Goal: Task Accomplishment & Management: Manage account settings

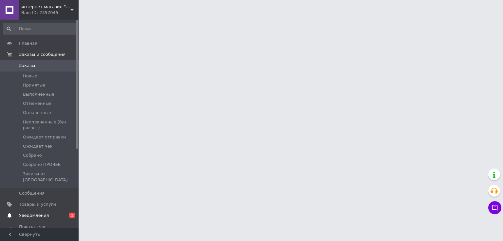
click at [45, 213] on span "Уведомления" at bounding box center [40, 216] width 42 height 6
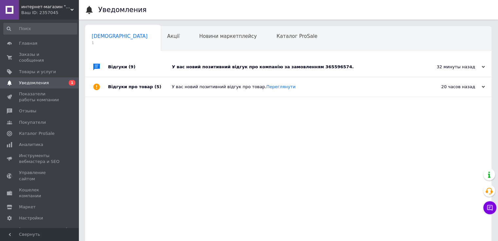
click at [325, 66] on div "У вас новий позитивний відгук про компанію за замовленням 365596574." at bounding box center [295, 67] width 247 height 6
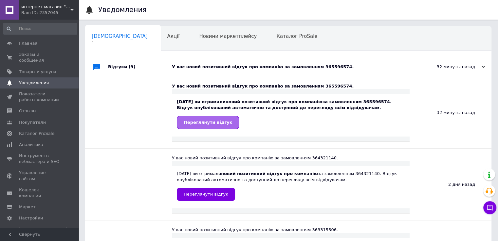
click at [208, 122] on span "Переглянути відгук" at bounding box center [208, 122] width 48 height 5
click at [26, 45] on span "Главная" at bounding box center [28, 44] width 18 height 6
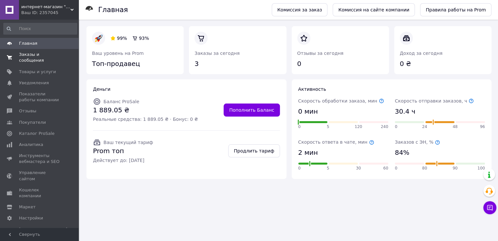
click at [30, 57] on span "Заказы и сообщения" at bounding box center [40, 58] width 42 height 12
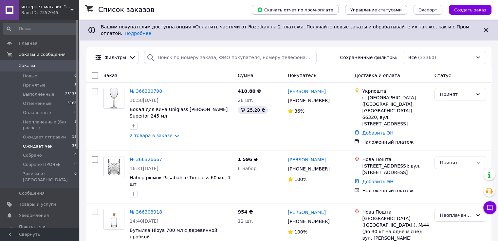
click at [30, 146] on span "Ожидает чек" at bounding box center [38, 147] width 30 height 6
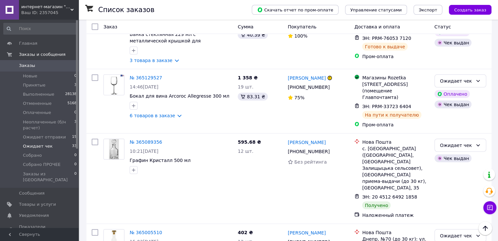
scroll to position [1949, 0]
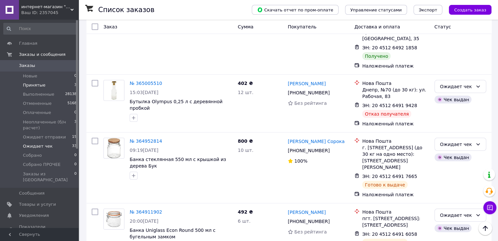
click at [42, 86] on span "Принятые" at bounding box center [34, 85] width 23 height 6
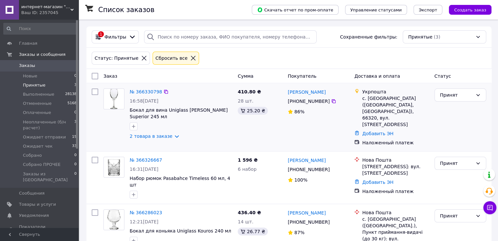
scroll to position [31, 0]
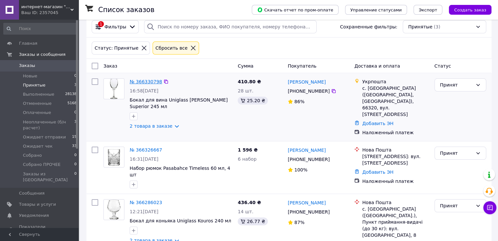
click at [140, 79] on link "№ 366330798" at bounding box center [146, 81] width 32 height 5
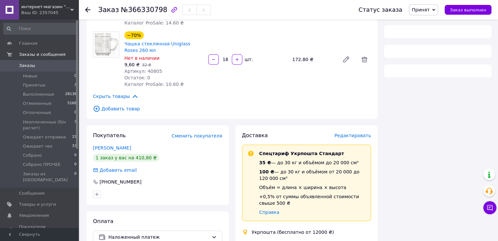
scroll to position [109, 0]
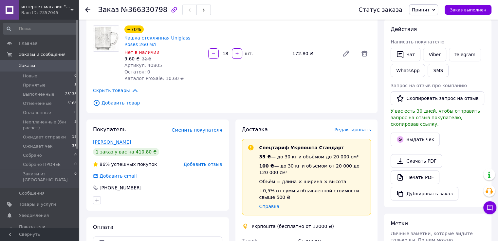
click at [114, 144] on link "Білоконь Наталія" at bounding box center [112, 142] width 38 height 5
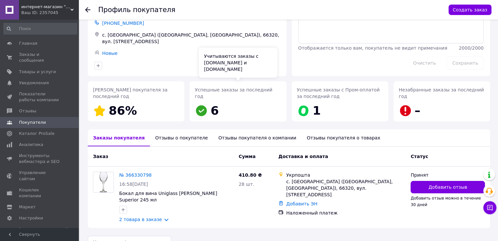
scroll to position [50, 0]
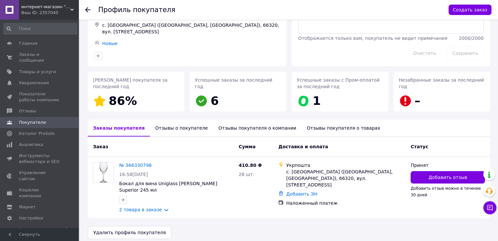
click at [167, 129] on div "Отзывы о покупателе" at bounding box center [181, 128] width 63 height 17
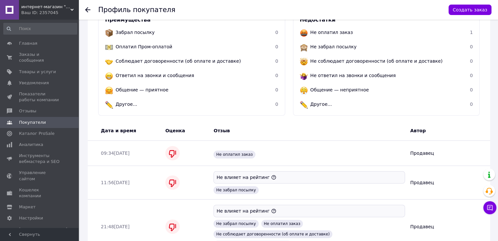
scroll to position [0, 0]
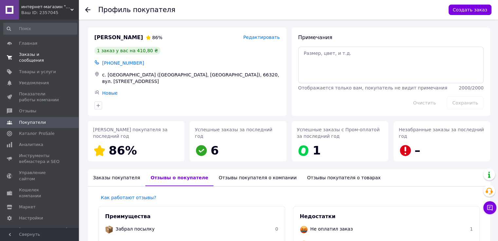
click at [26, 55] on span "Заказы и сообщения" at bounding box center [40, 58] width 42 height 12
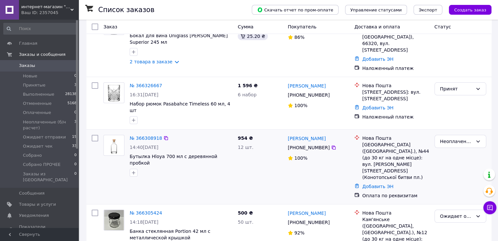
scroll to position [109, 0]
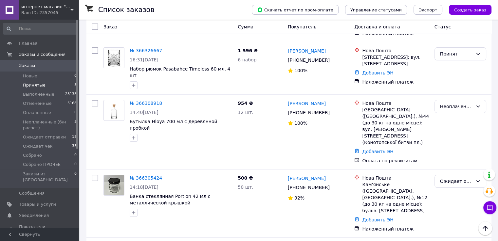
click at [58, 87] on li "Принятые 3" at bounding box center [40, 85] width 80 height 9
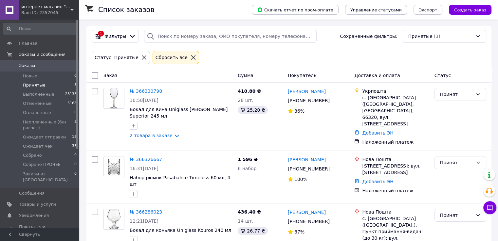
scroll to position [31, 0]
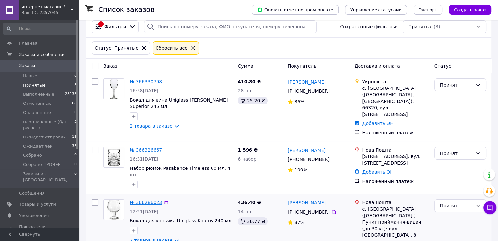
click at [148, 200] on link "№ 366286023" at bounding box center [146, 202] width 32 height 5
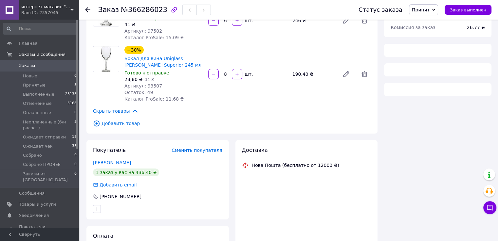
scroll to position [85, 0]
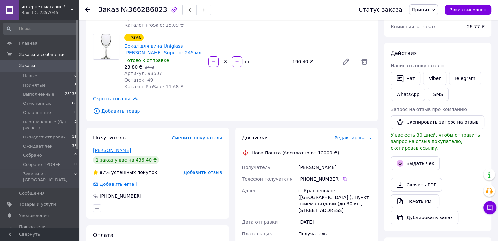
click at [114, 153] on link "[PERSON_NAME]" at bounding box center [112, 150] width 38 height 5
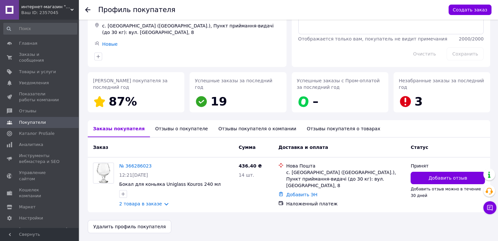
click at [169, 130] on div "Отзывы о покупателе" at bounding box center [181, 128] width 63 height 17
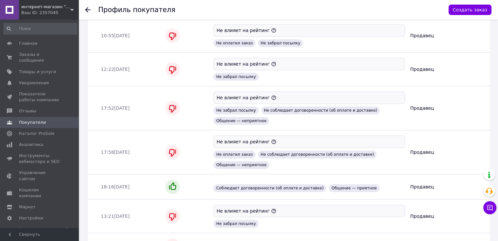
scroll to position [400, 0]
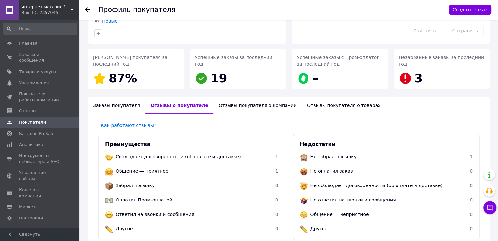
click at [116, 111] on div "Заказы покупателя" at bounding box center [117, 105] width 58 height 17
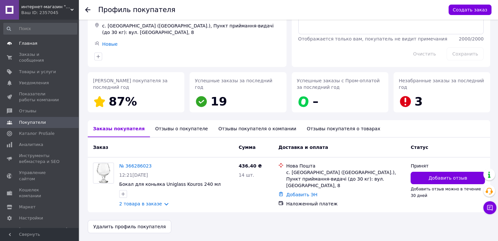
click at [31, 46] on span "Главная" at bounding box center [28, 44] width 18 height 6
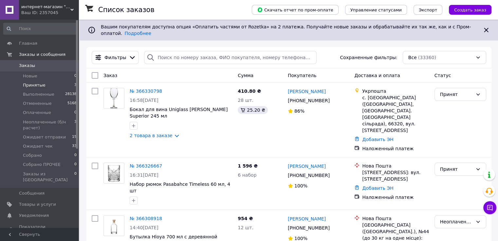
click at [33, 86] on span "Принятые" at bounding box center [34, 85] width 23 height 6
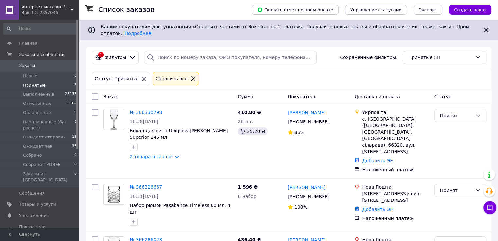
scroll to position [31, 0]
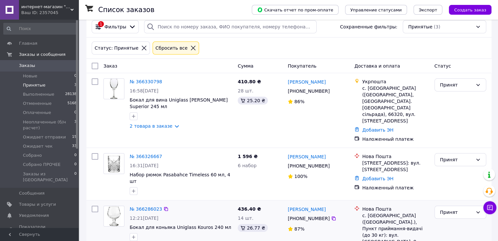
drag, startPoint x: 147, startPoint y: 225, endPoint x: 150, endPoint y: 219, distance: 6.9
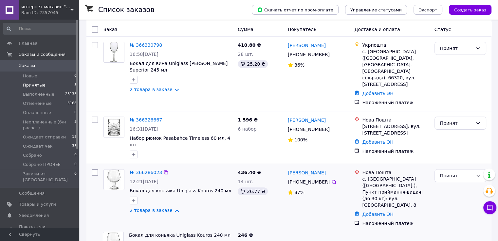
scroll to position [84, 0]
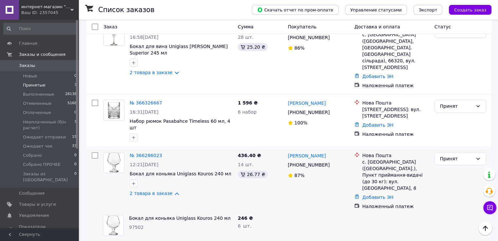
click at [136, 225] on span "97502" at bounding box center [136, 227] width 15 height 5
copy span "97502"
click at [149, 153] on link "№ 366286023" at bounding box center [146, 155] width 32 height 5
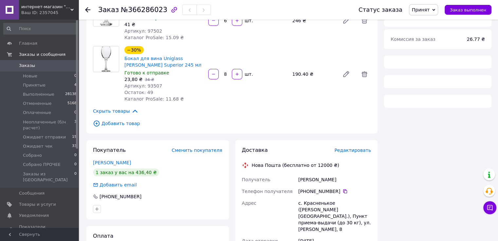
scroll to position [109, 0]
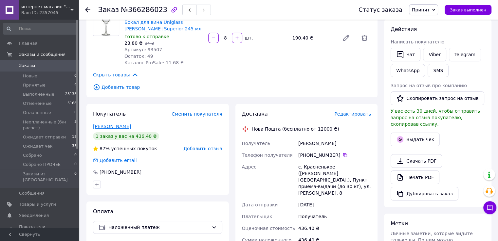
click at [115, 127] on link "[PERSON_NAME]" at bounding box center [112, 126] width 38 height 5
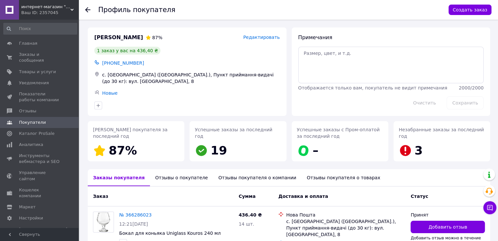
click at [171, 178] on div "Отзывы о покупателе" at bounding box center [181, 177] width 63 height 17
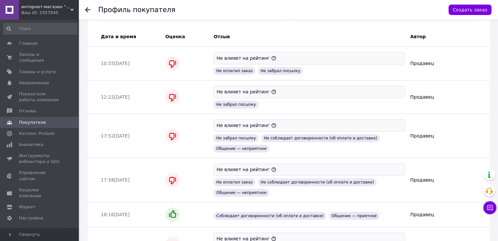
scroll to position [400, 0]
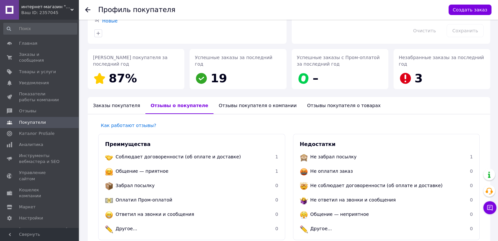
click at [103, 105] on div "Заказы покупателя" at bounding box center [117, 105] width 58 height 17
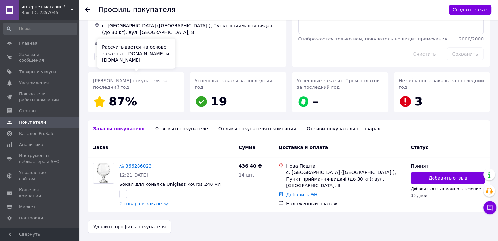
scroll to position [50, 0]
click at [31, 44] on span "Главная" at bounding box center [28, 44] width 18 height 6
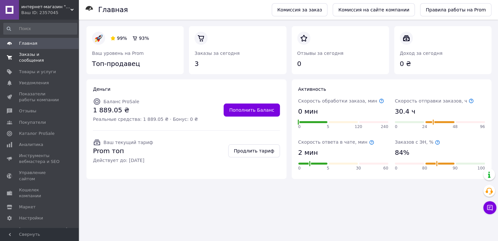
click at [31, 54] on span "Заказы и сообщения" at bounding box center [40, 58] width 42 height 12
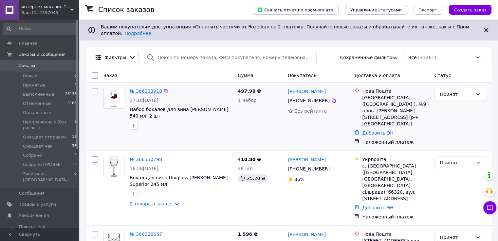
click at [141, 89] on link "№ 366333918" at bounding box center [146, 91] width 32 height 5
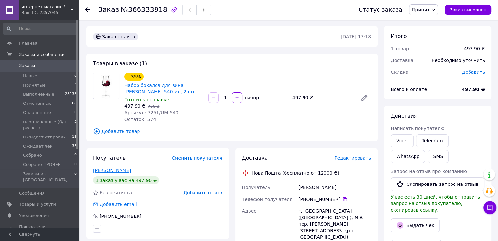
click at [102, 172] on link "[PERSON_NAME]" at bounding box center [112, 170] width 38 height 5
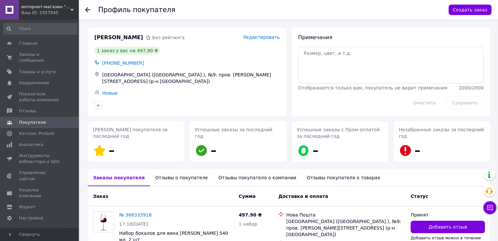
click at [170, 178] on div "Отзывы о покупателе" at bounding box center [181, 177] width 63 height 17
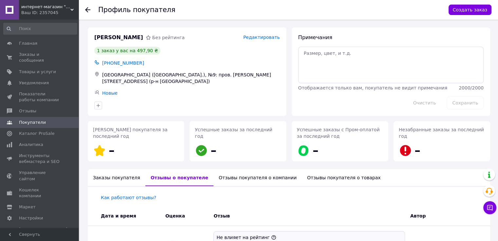
click at [126, 178] on div "Заказы покупателя" at bounding box center [117, 177] width 58 height 17
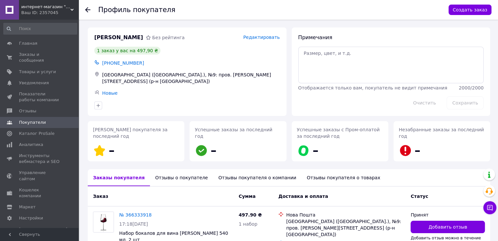
scroll to position [41, 0]
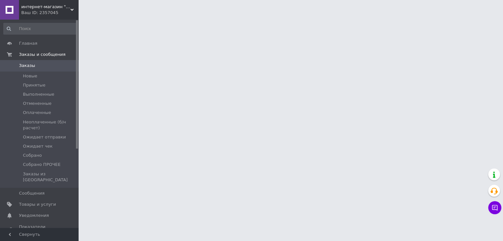
click at [55, 10] on div "Ваш ID: 2357045" at bounding box center [49, 13] width 57 height 6
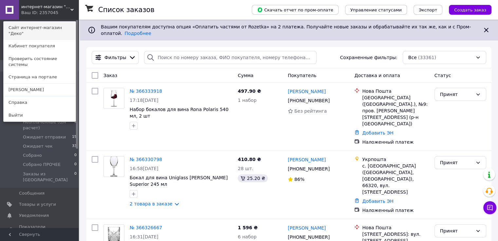
click at [55, 29] on link "Сайт интернет-магазин "Деко"" at bounding box center [40, 31] width 72 height 18
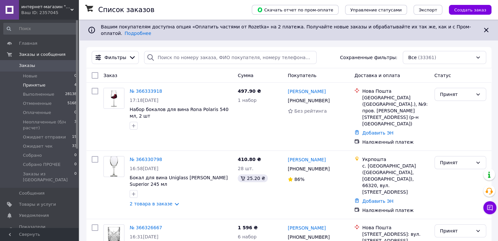
click at [50, 87] on li "Принятые 4" at bounding box center [40, 85] width 80 height 9
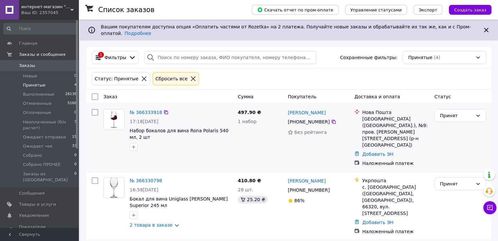
scroll to position [54, 0]
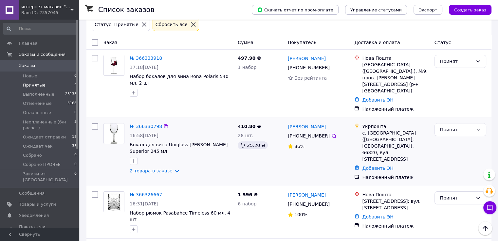
click at [146, 169] on link "2 товара в заказе" at bounding box center [151, 171] width 43 height 5
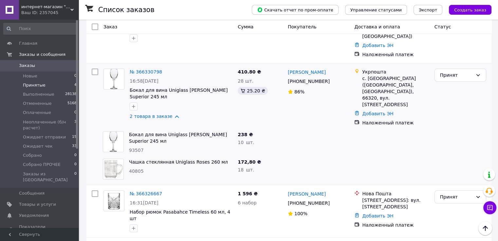
scroll to position [140, 0]
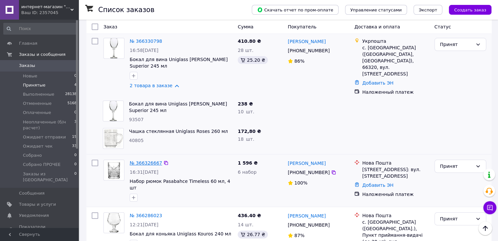
click at [148, 161] on link "№ 366326667" at bounding box center [146, 163] width 32 height 5
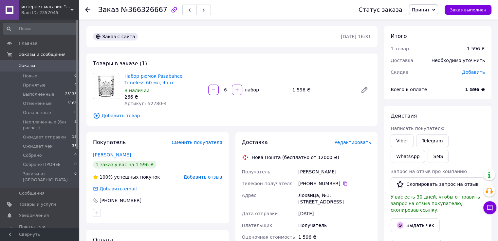
click at [149, 103] on span "Артикул: 52780-4" at bounding box center [145, 103] width 42 height 5
copy span "52780"
